Goal: Task Accomplishment & Management: Manage account settings

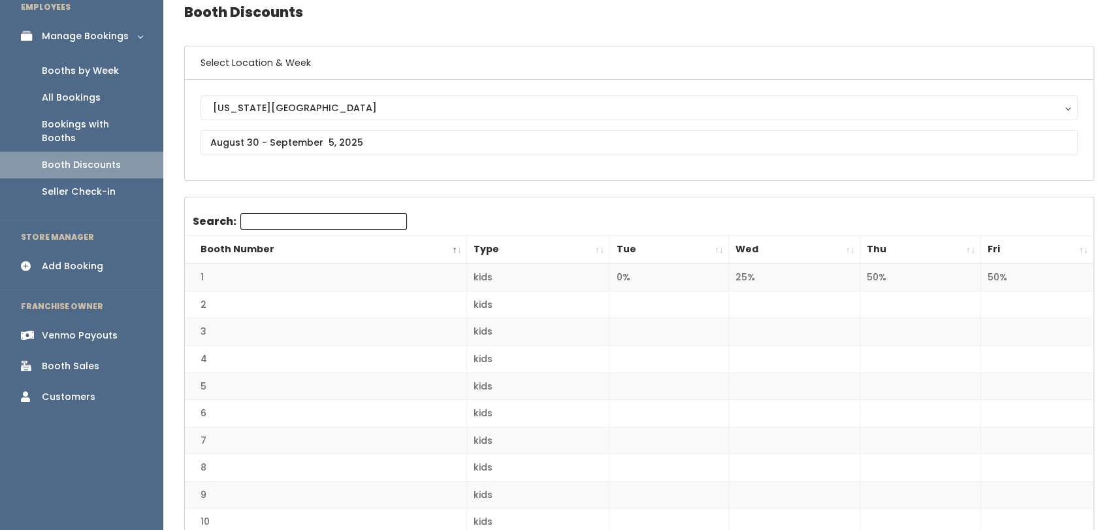
scroll to position [59, 0]
click at [208, 138] on input "text" at bounding box center [639, 143] width 877 height 25
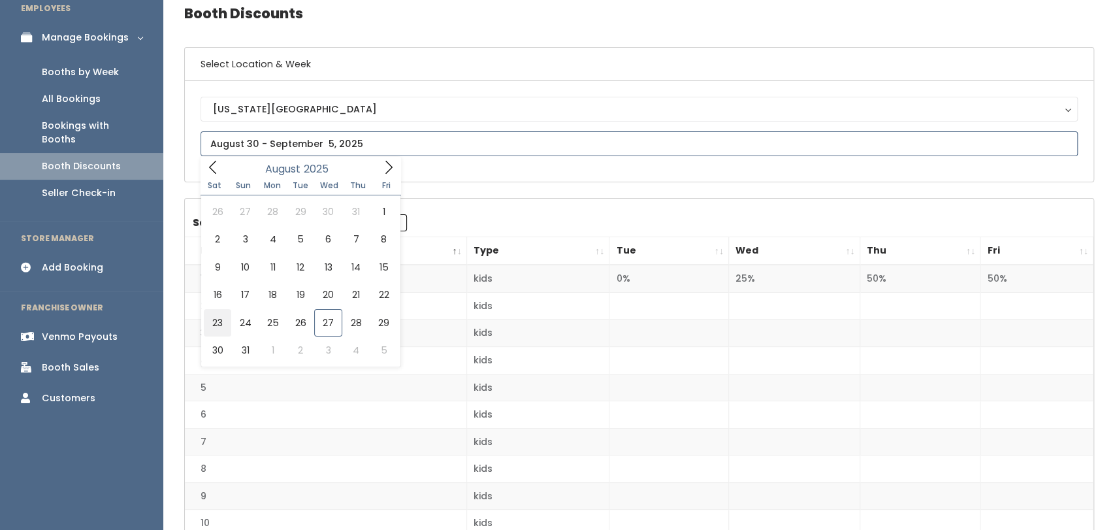
type input "August 23 to August 29"
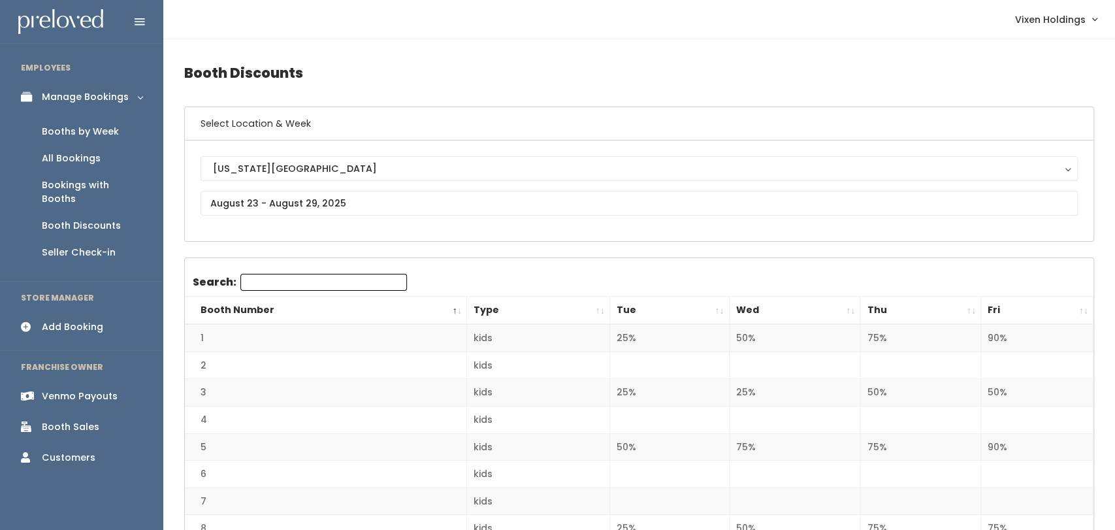
click at [395, 219] on div "Oklahoma City Oklahoma City" at bounding box center [639, 190] width 877 height 69
click at [86, 133] on div "Booths by Week" at bounding box center [80, 132] width 77 height 14
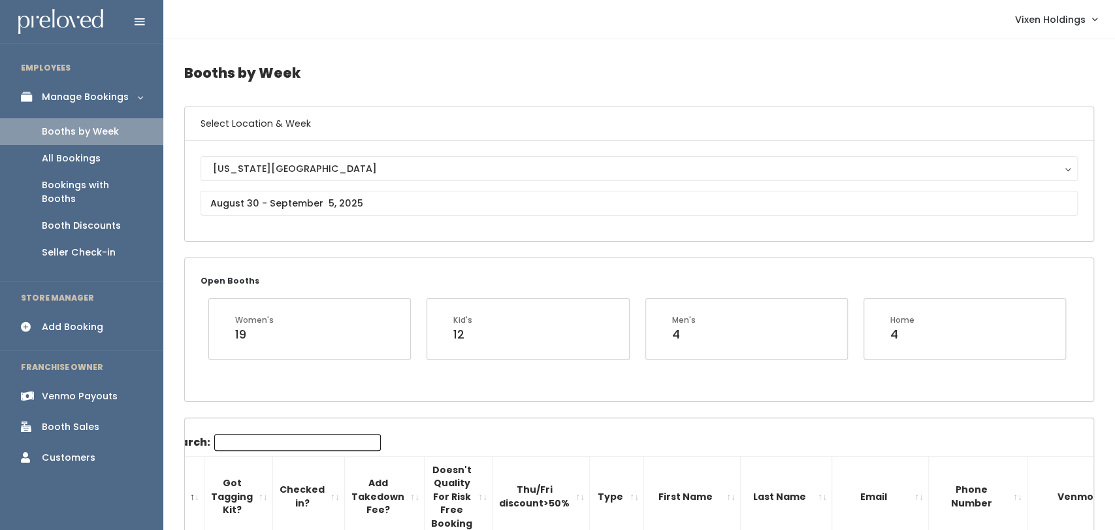
click at [352, 217] on div "[US_STATE][GEOGRAPHIC_DATA] [US_STATE][GEOGRAPHIC_DATA]" at bounding box center [639, 190] width 877 height 69
click at [347, 205] on input "text" at bounding box center [639, 203] width 877 height 25
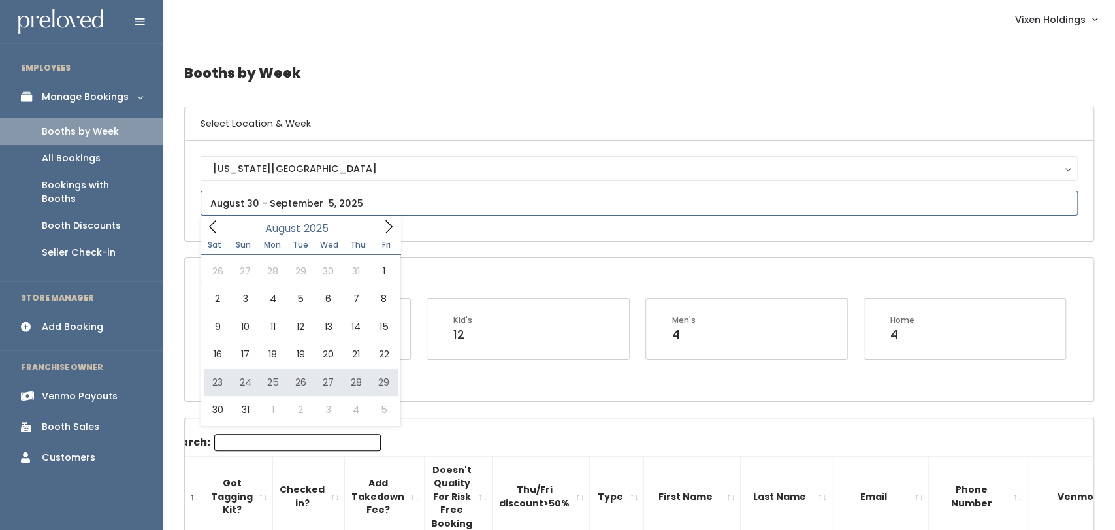
type input "August 23 to August 29"
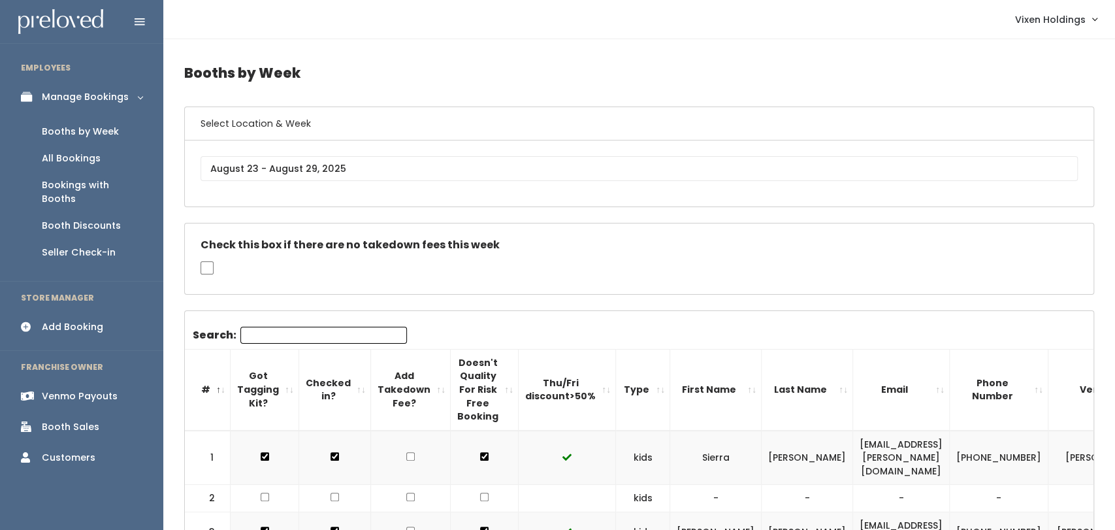
click at [634, 402] on th "Type" at bounding box center [643, 389] width 54 height 81
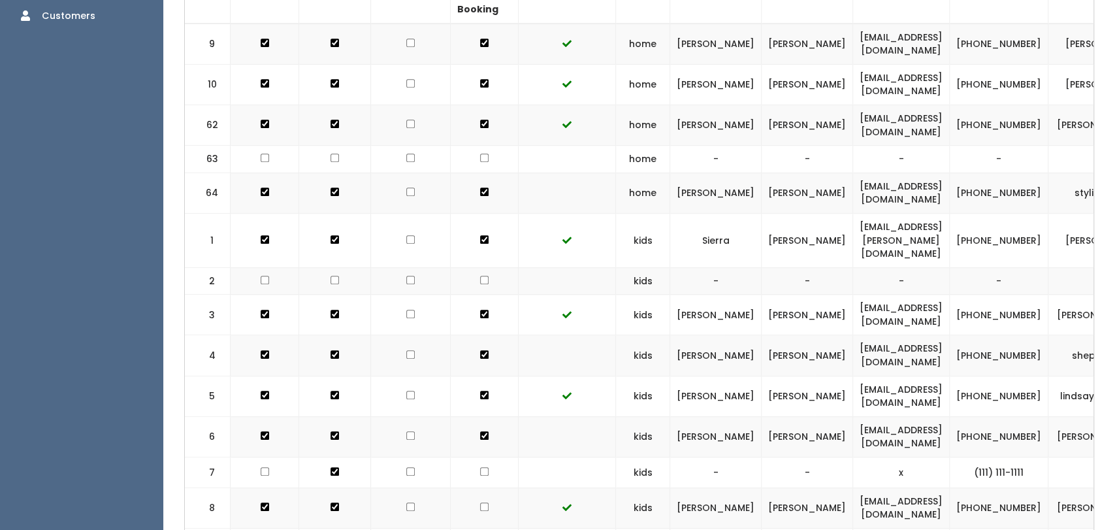
scroll to position [446, 0]
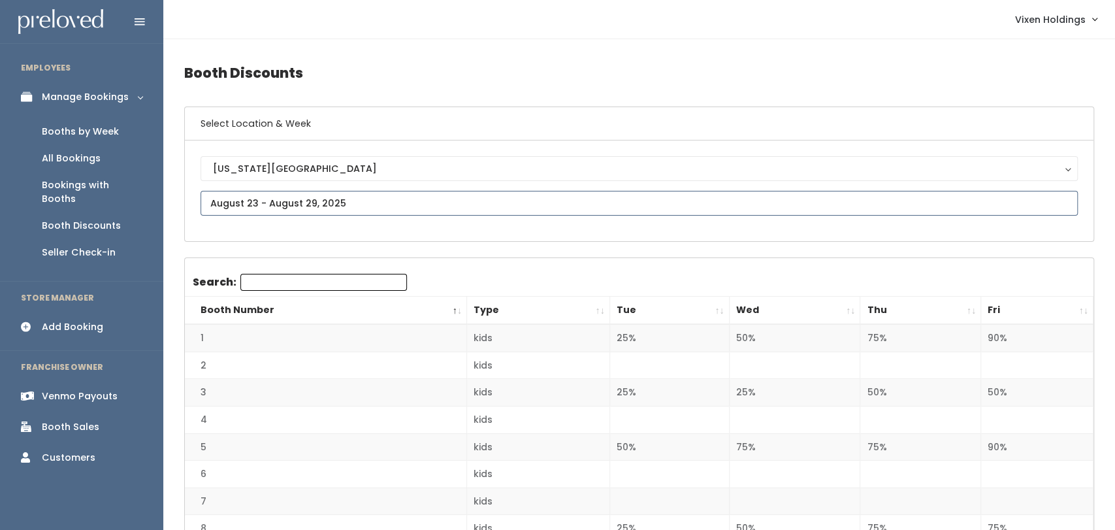
click at [272, 202] on input "text" at bounding box center [639, 203] width 877 height 25
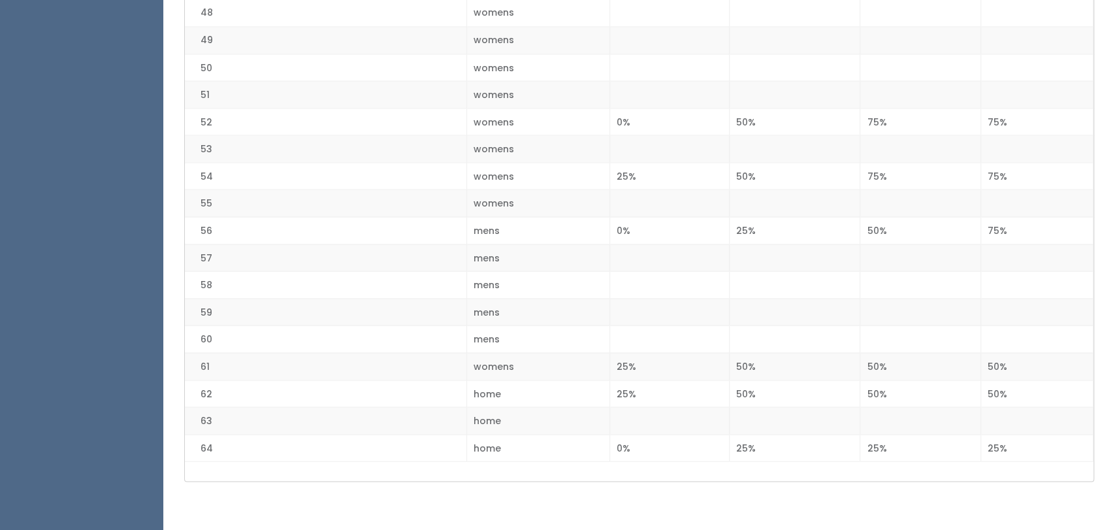
scroll to position [1604, 0]
click at [694, 421] on td at bounding box center [670, 417] width 120 height 27
